Goal: Task Accomplishment & Management: Manage account settings

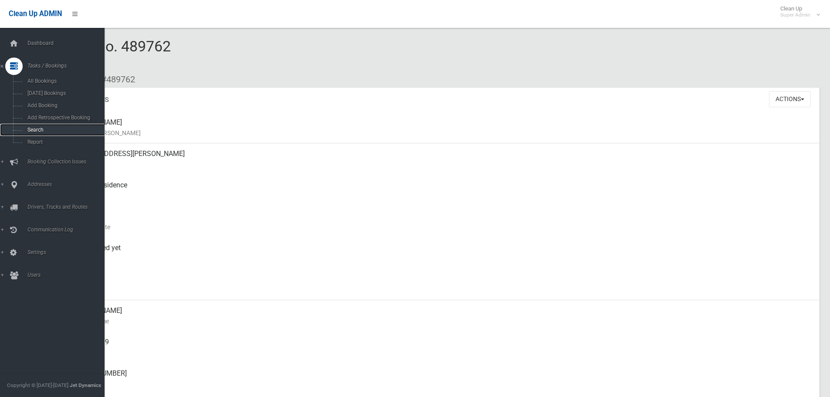
click at [34, 125] on link "Search" at bounding box center [55, 130] width 111 height 12
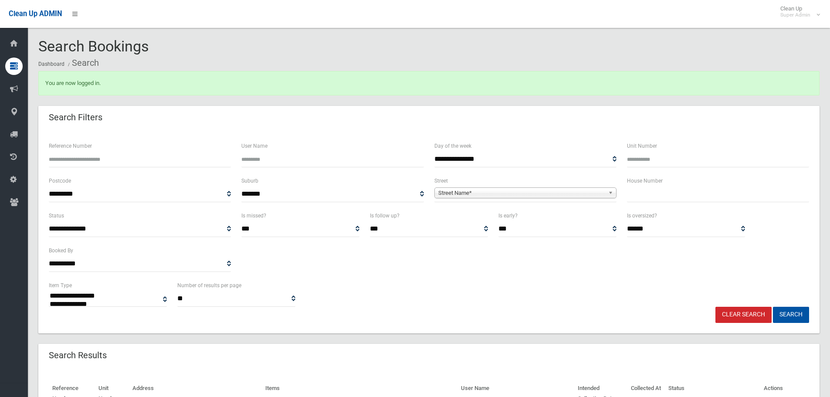
select select
click at [708, 197] on input "text" at bounding box center [718, 194] width 182 height 16
type input "**"
click at [559, 195] on span "Street Name*" at bounding box center [521, 193] width 166 height 10
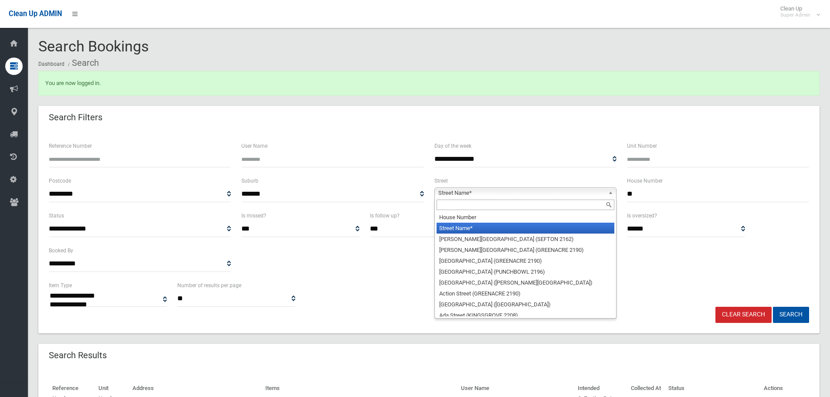
click at [537, 207] on input "text" at bounding box center [526, 205] width 178 height 10
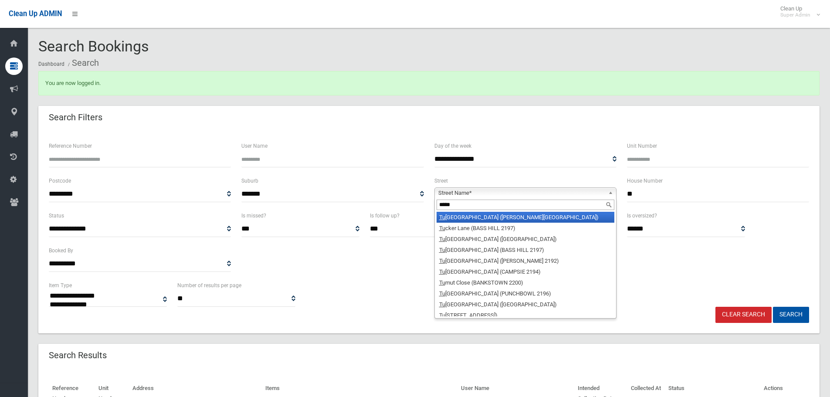
type input "******"
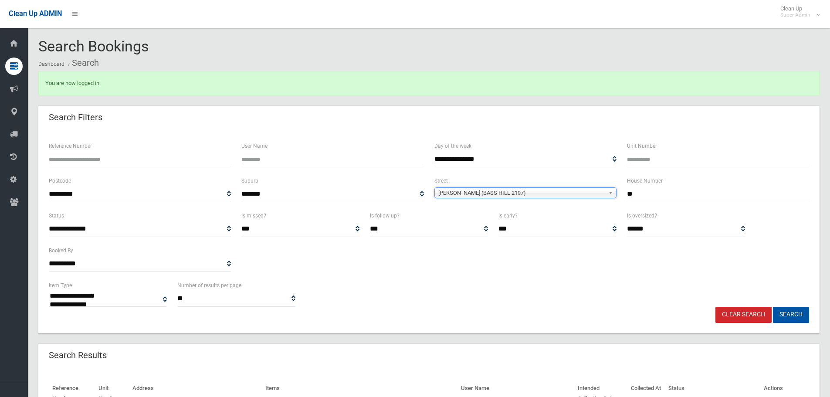
click at [472, 190] on span "Tucker Lane (BASS HILL 2197)" at bounding box center [521, 193] width 166 height 10
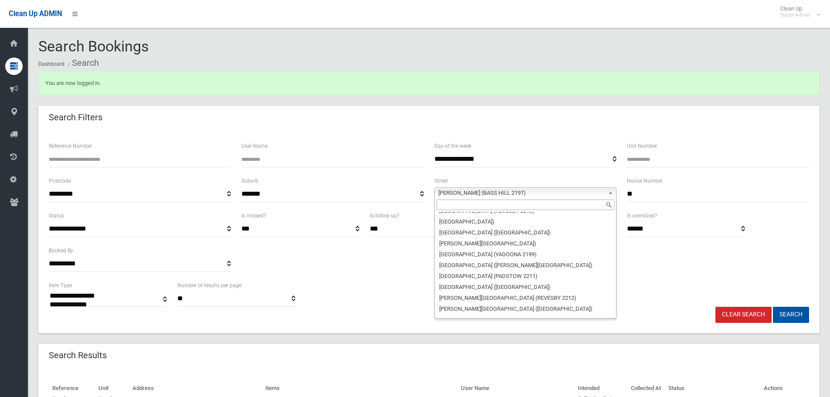
click at [471, 200] on input "text" at bounding box center [526, 205] width 178 height 10
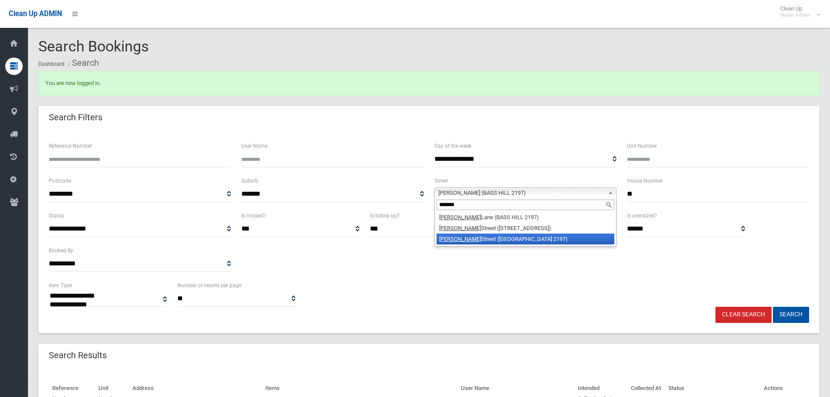
type input "******"
click at [469, 238] on li "Tucker Street (BASS HILL 2197)" at bounding box center [526, 239] width 178 height 11
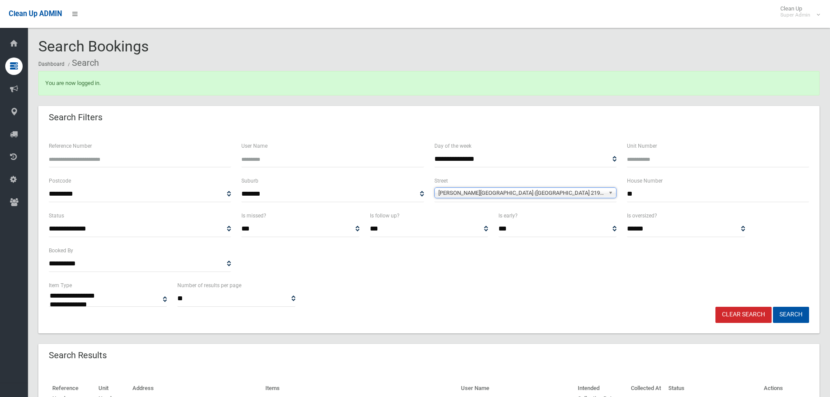
click at [773, 307] on button "Search" at bounding box center [791, 315] width 36 height 16
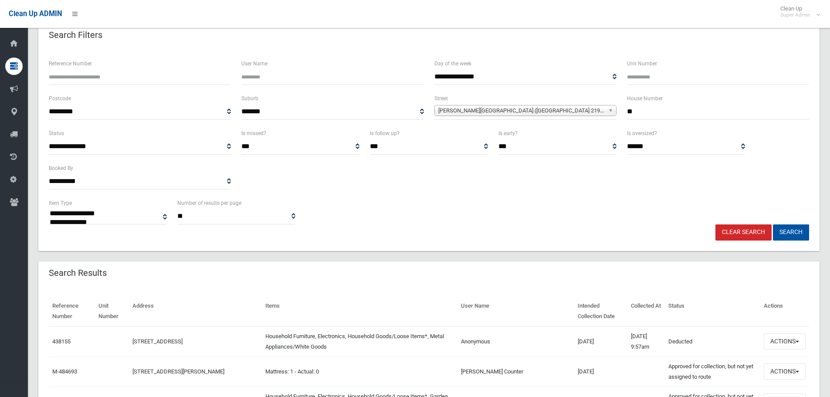
scroll to position [87, 0]
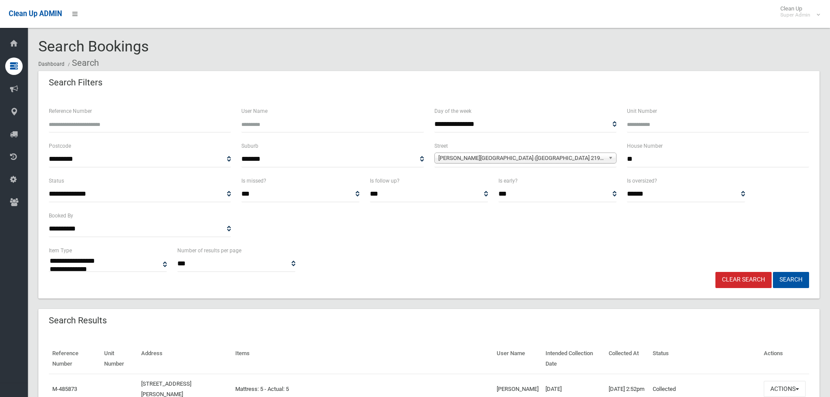
select select
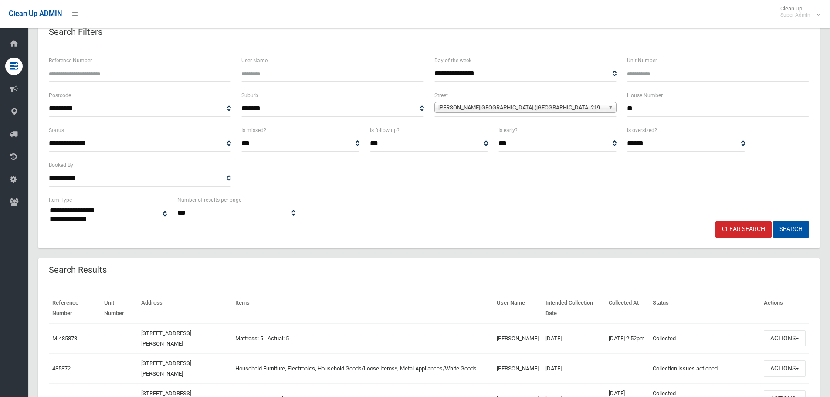
scroll to position [131, 0]
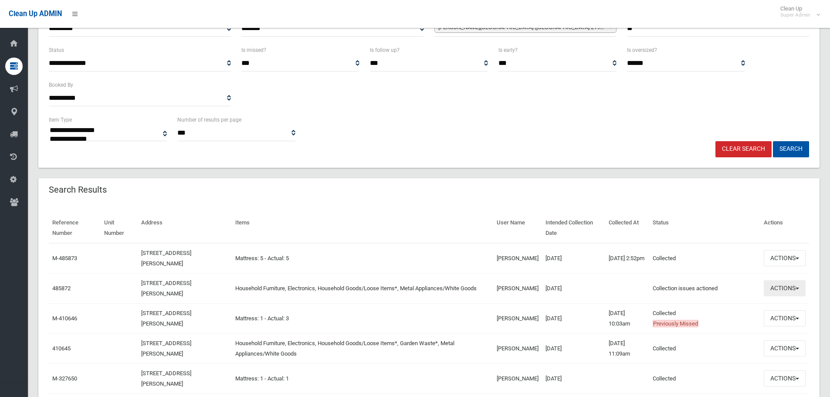
click at [787, 290] on button "Actions" at bounding box center [785, 288] width 42 height 16
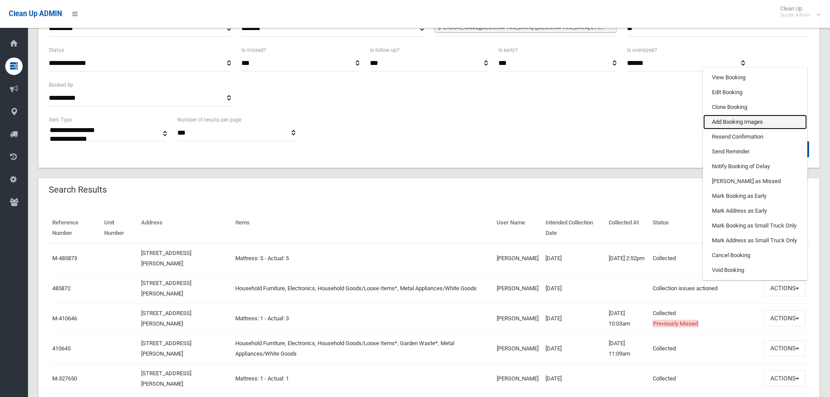
click at [750, 119] on link "Add Booking Images" at bounding box center [755, 122] width 104 height 15
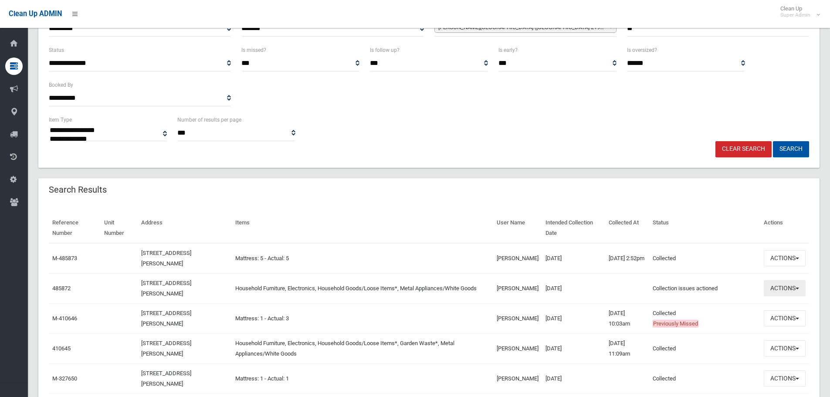
click at [799, 290] on button "Actions" at bounding box center [785, 288] width 42 height 16
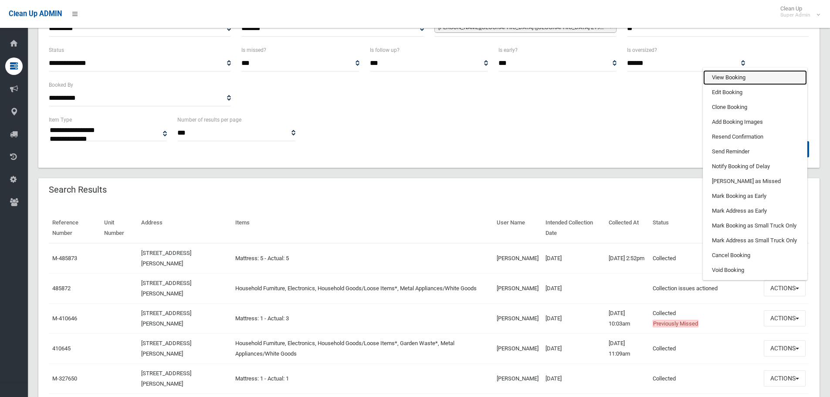
click at [730, 79] on link "View Booking" at bounding box center [755, 77] width 104 height 15
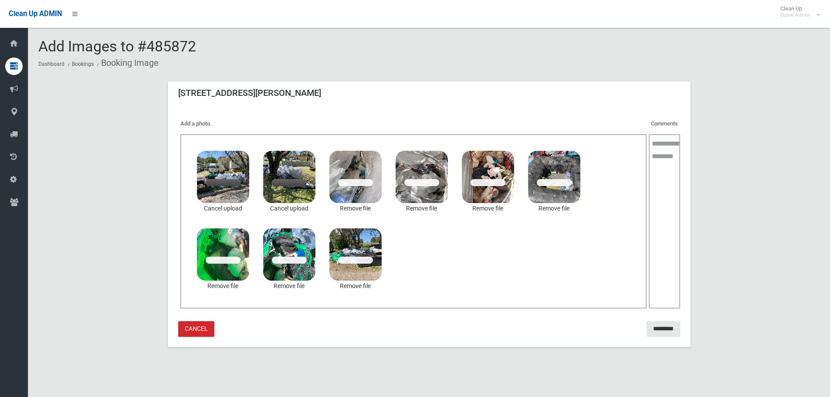
click at [672, 197] on textarea at bounding box center [664, 221] width 31 height 174
type textarea "*******"
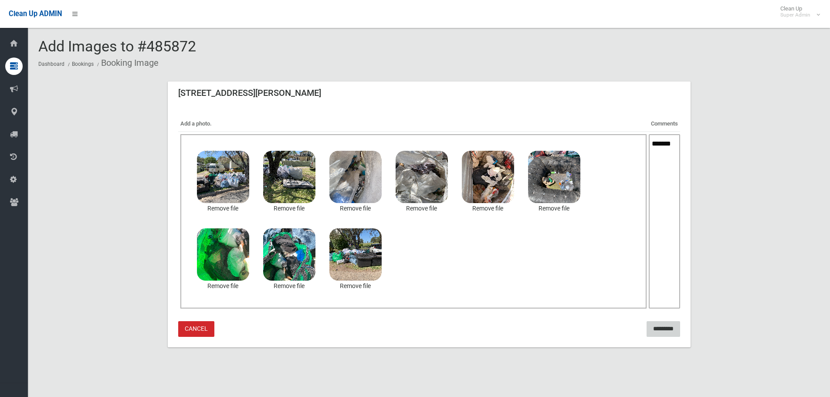
click at [660, 330] on input "*********" at bounding box center [664, 329] width 34 height 16
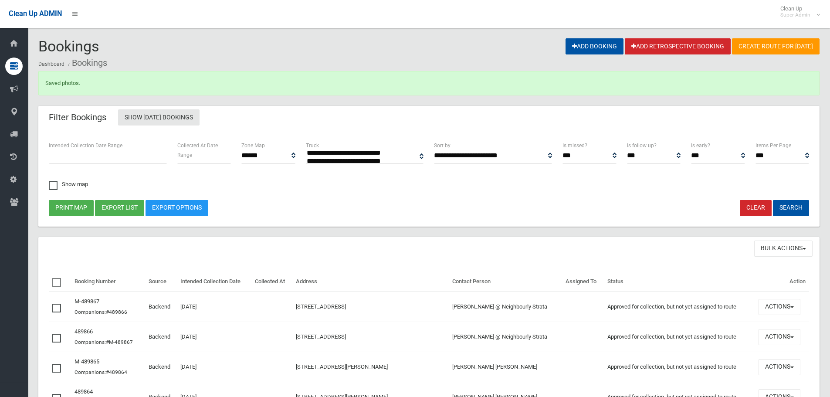
select select
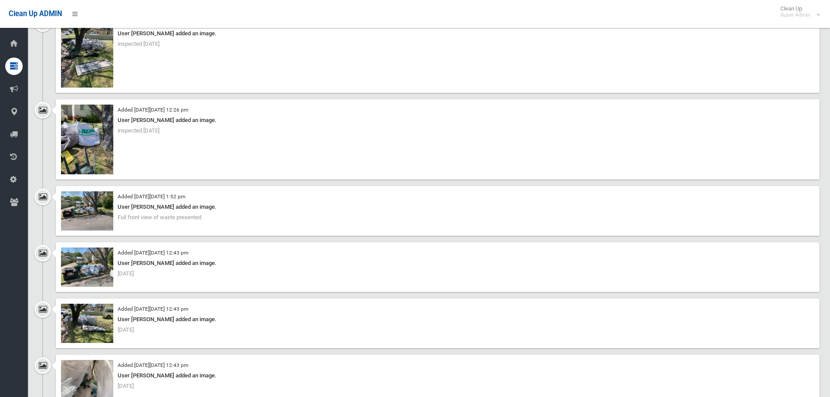
scroll to position [1540, 0]
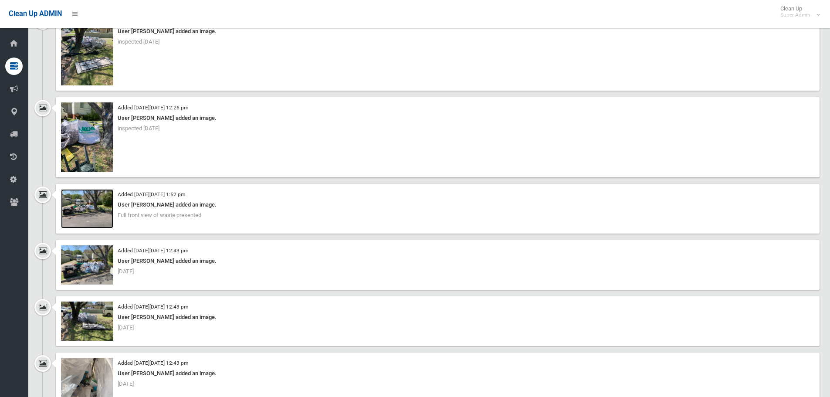
click at [97, 221] on img at bounding box center [87, 208] width 52 height 39
click at [92, 272] on img at bounding box center [87, 264] width 52 height 39
